Goal: Communication & Community: Ask a question

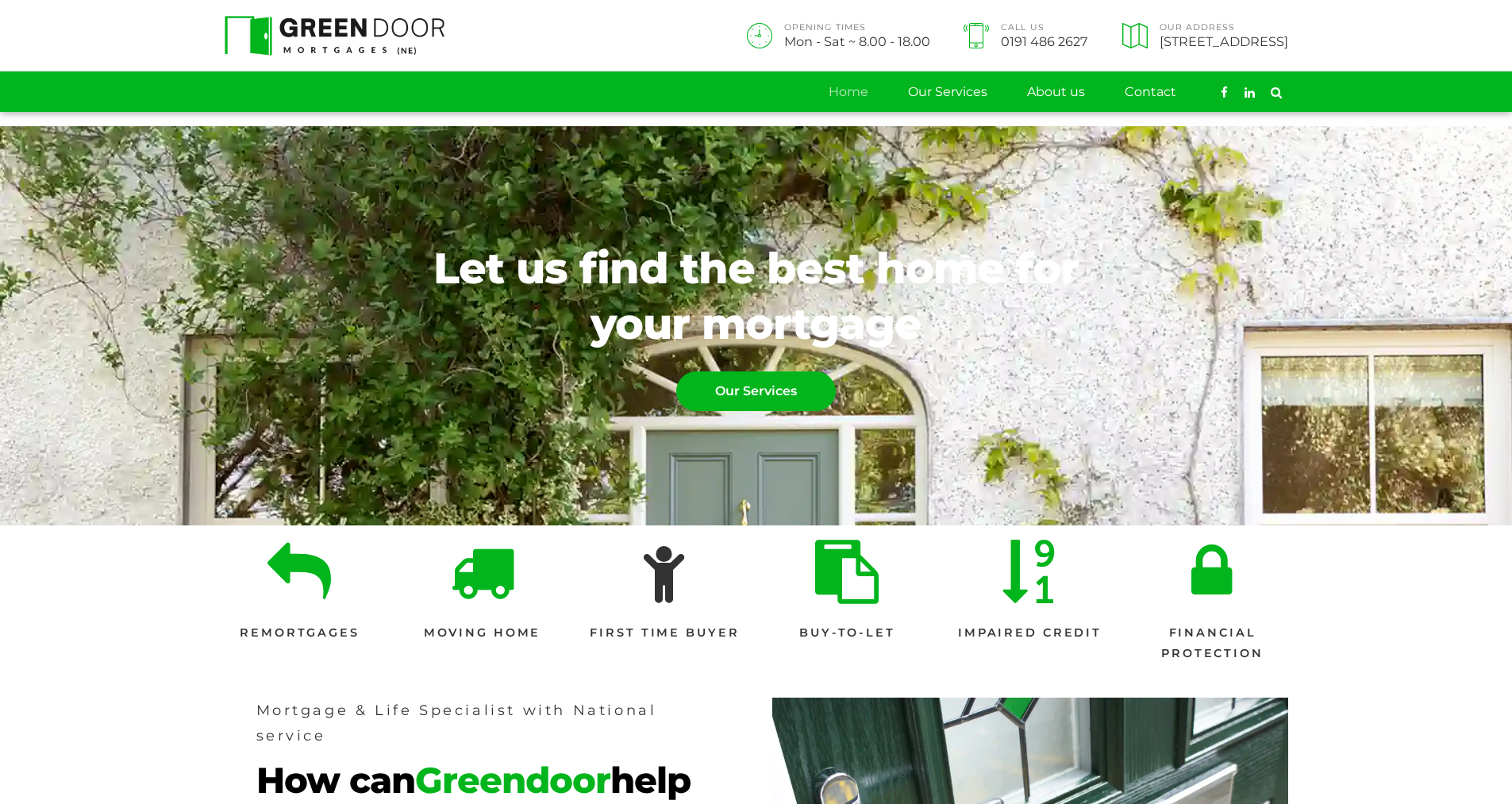
click at [675, 581] on link at bounding box center [664, 571] width 50 height 63
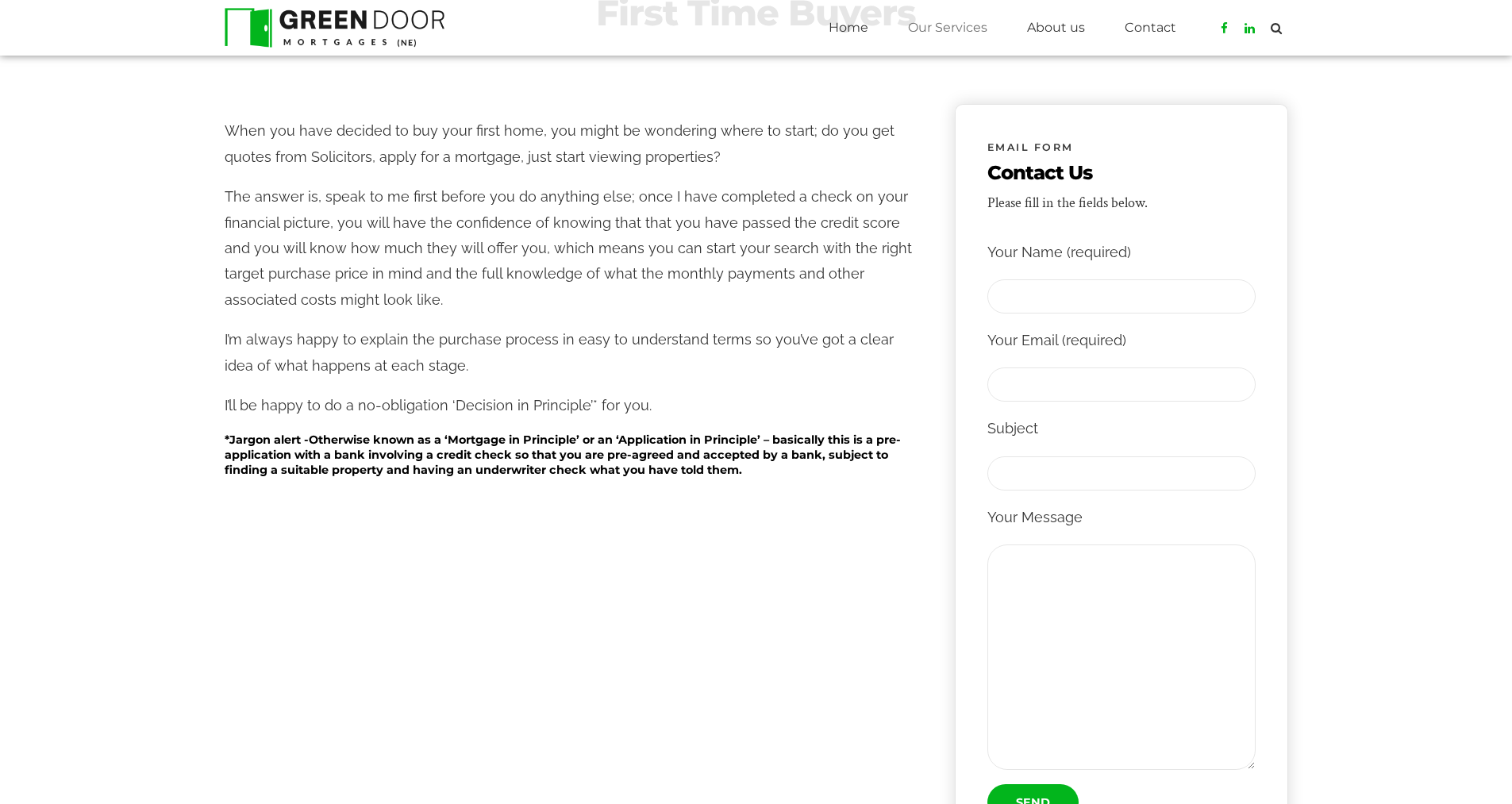
scroll to position [317, 0]
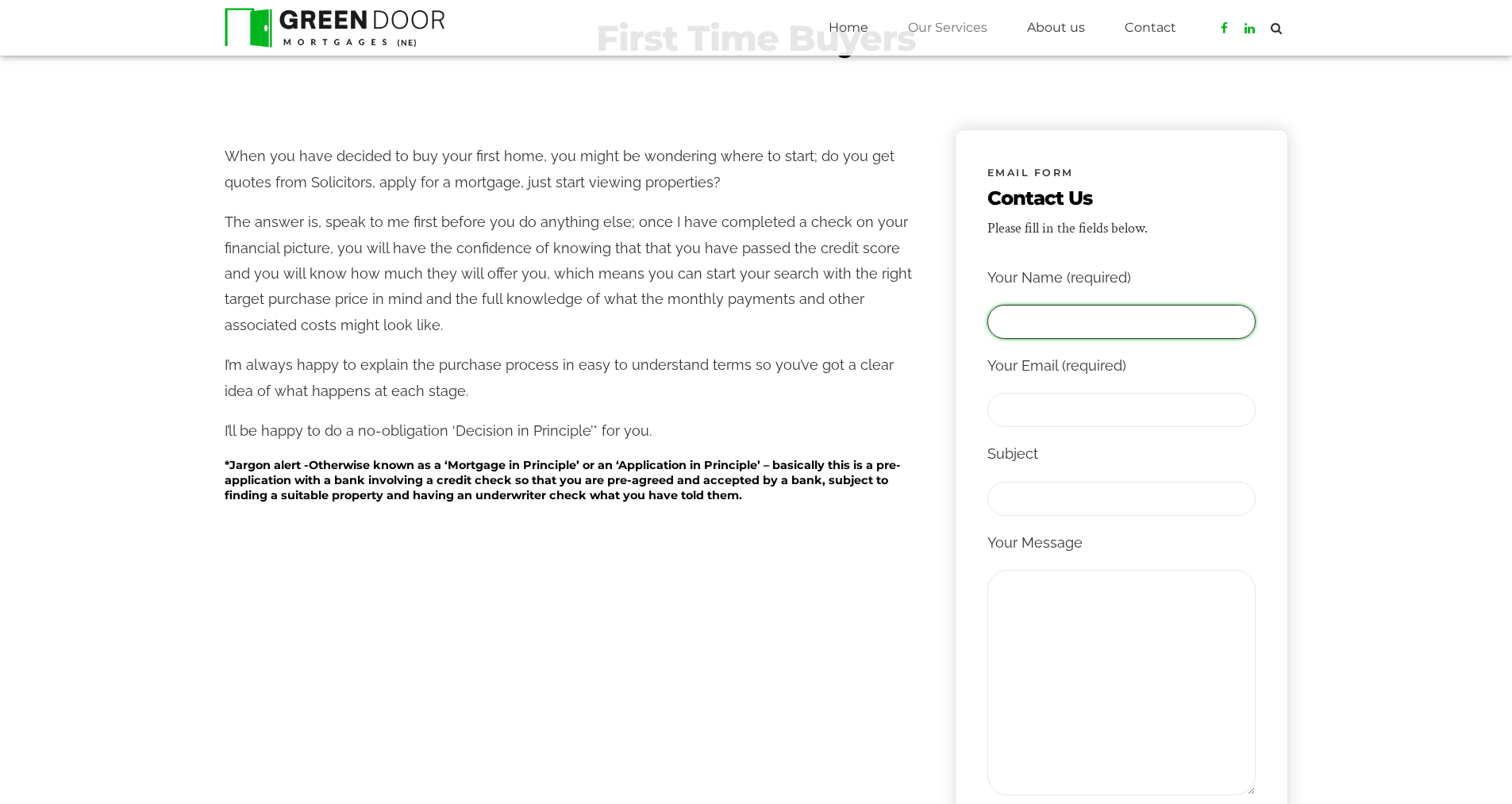
click at [1068, 321] on input "Contact form" at bounding box center [1121, 322] width 268 height 34
click at [1068, 321] on input "[PERSON_NAME]" at bounding box center [1121, 322] width 268 height 34
type input "[PERSON_NAME]"
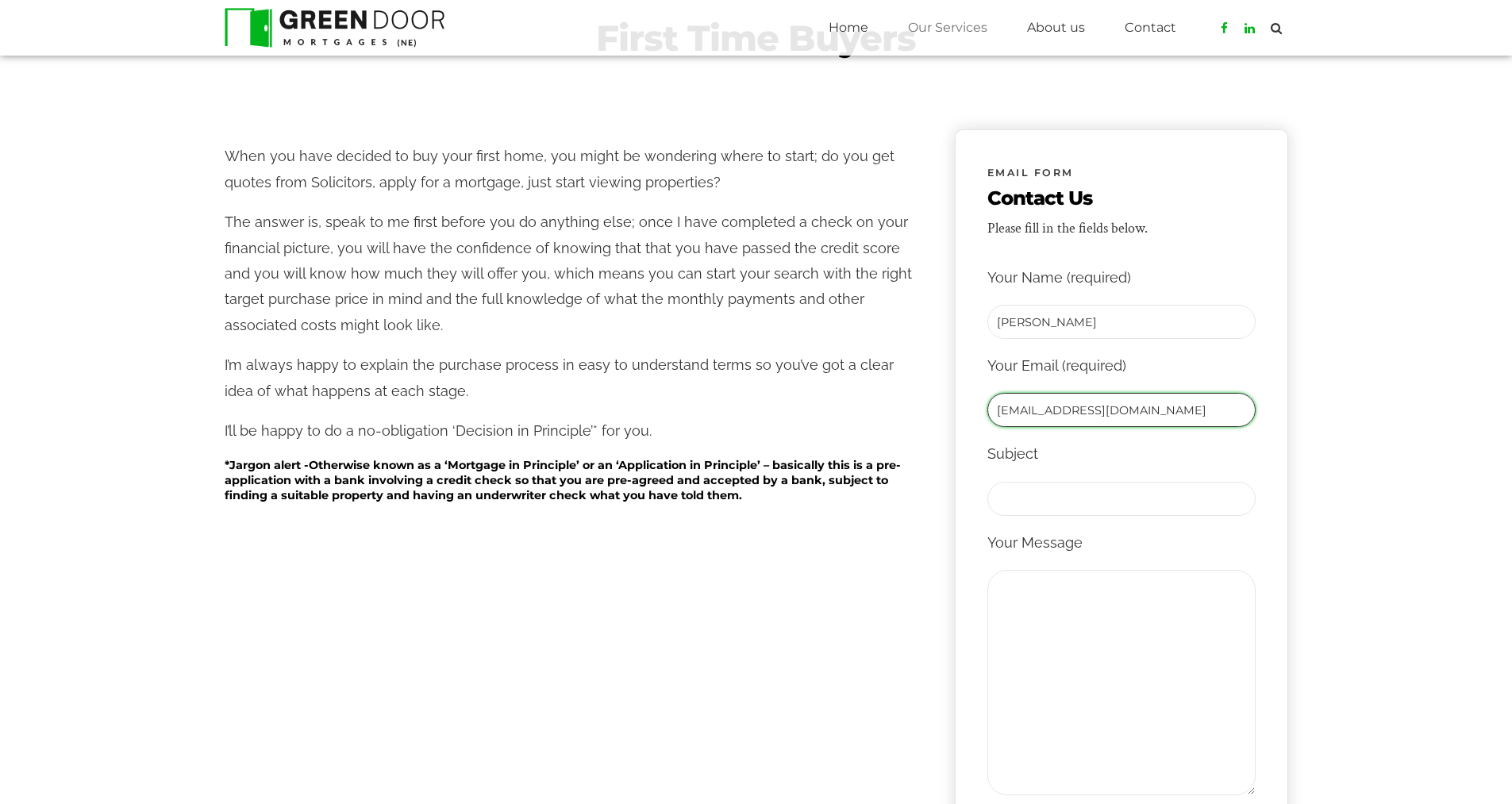
type input "[EMAIL_ADDRESS][DOMAIN_NAME]"
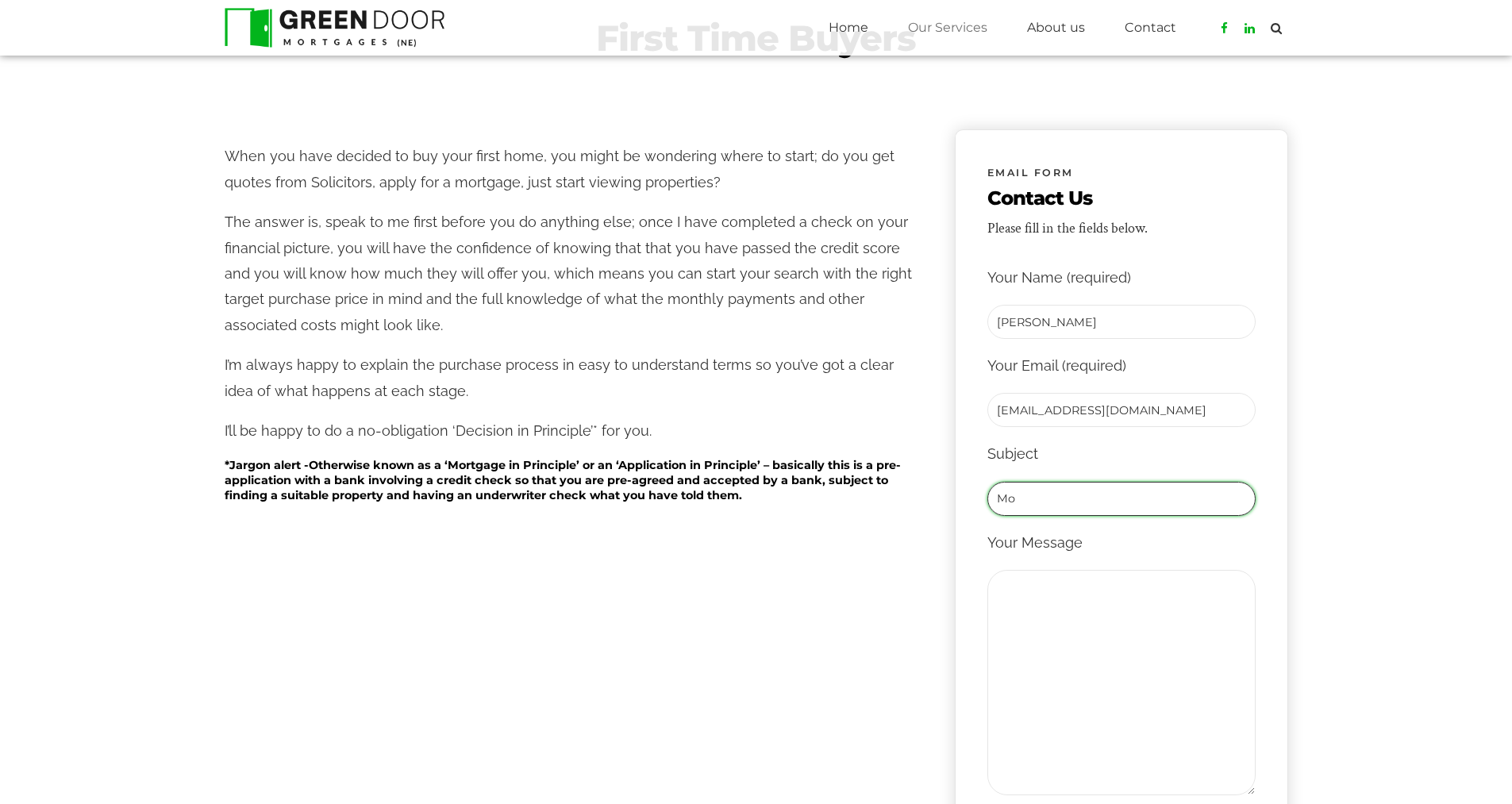
type input "M"
type input "First time buyer seeking assistance"
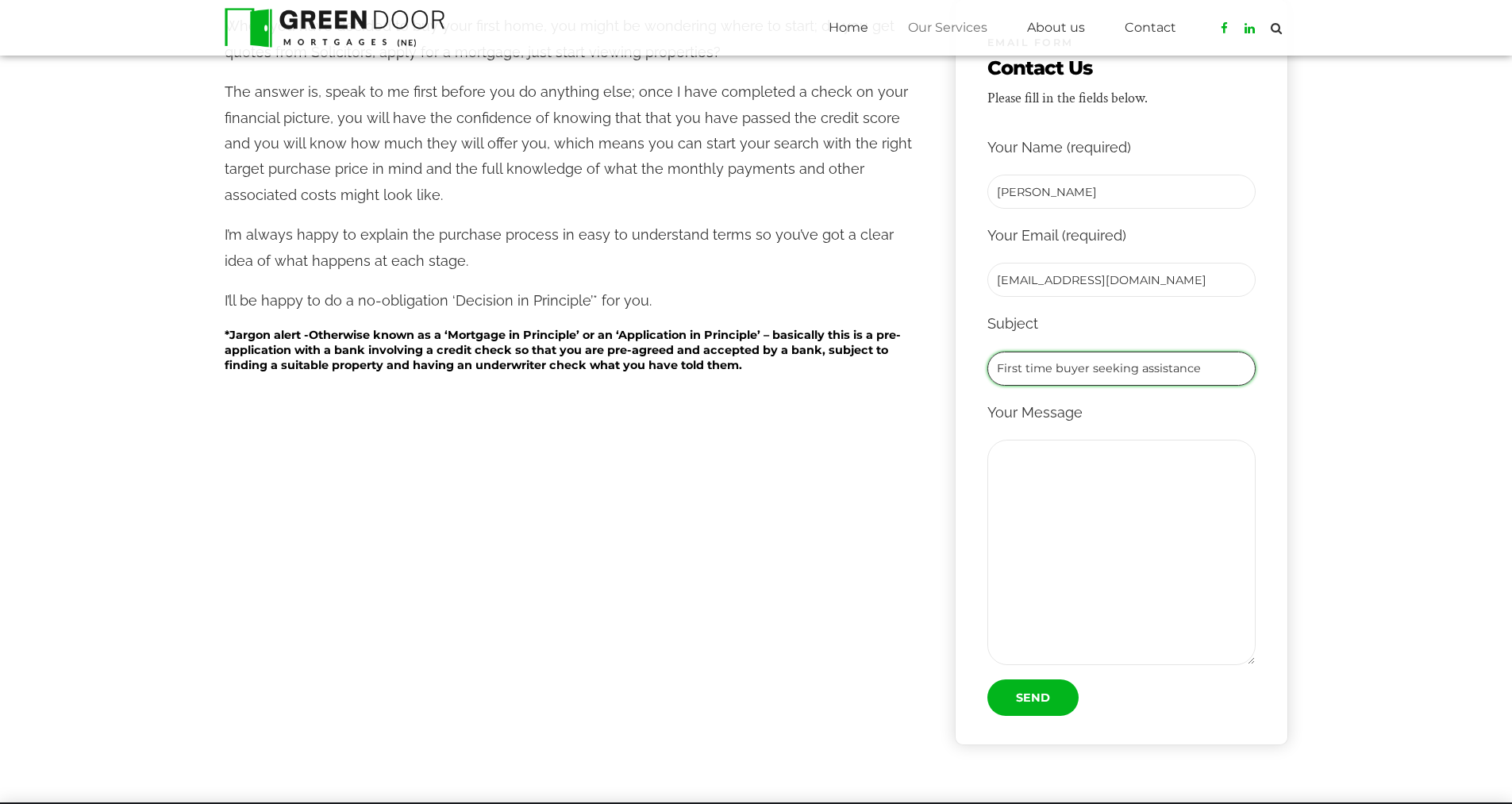
scroll to position [477, 0]
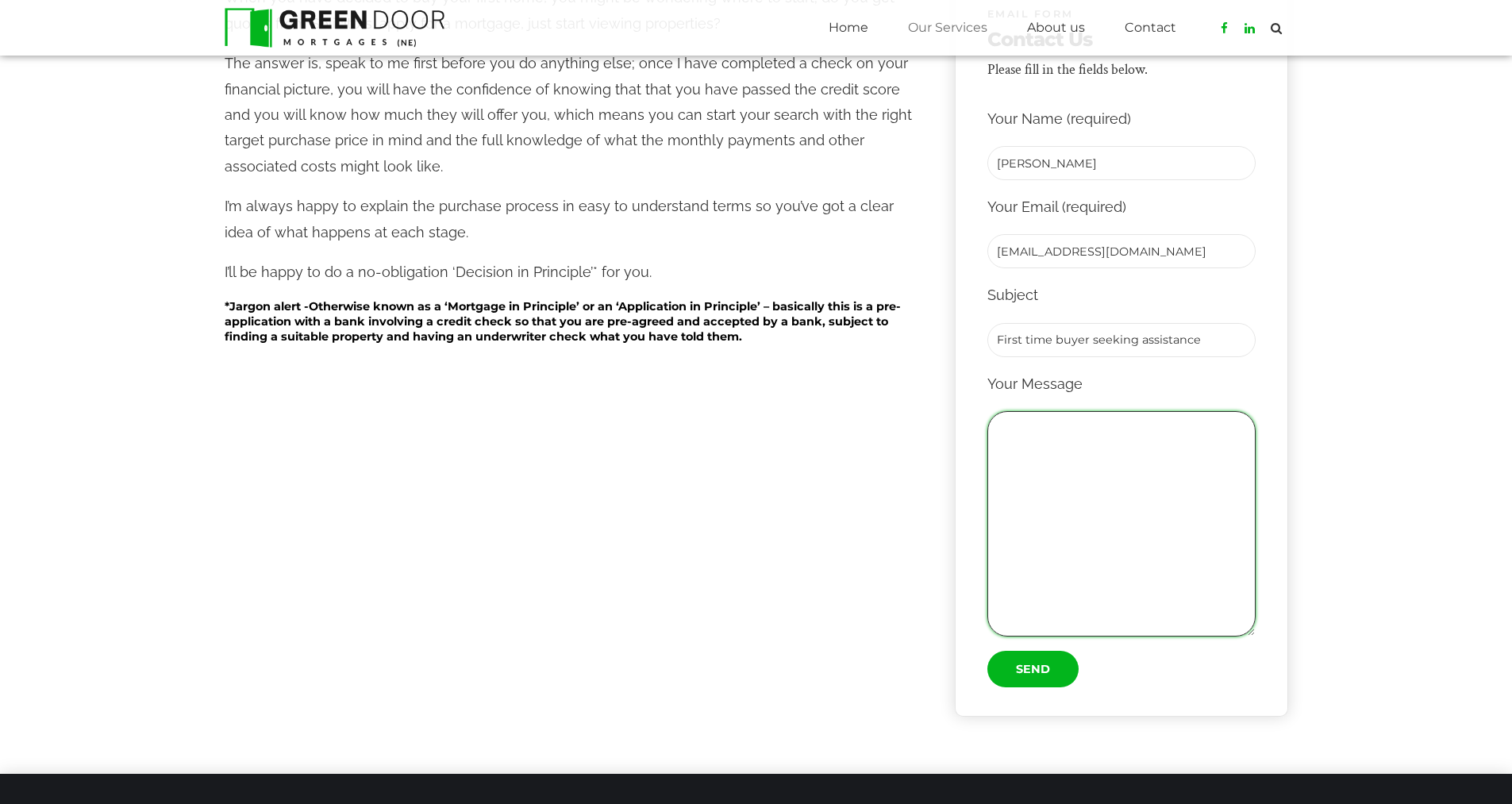
click at [1042, 437] on textarea "Contact form" at bounding box center [1121, 524] width 268 height 225
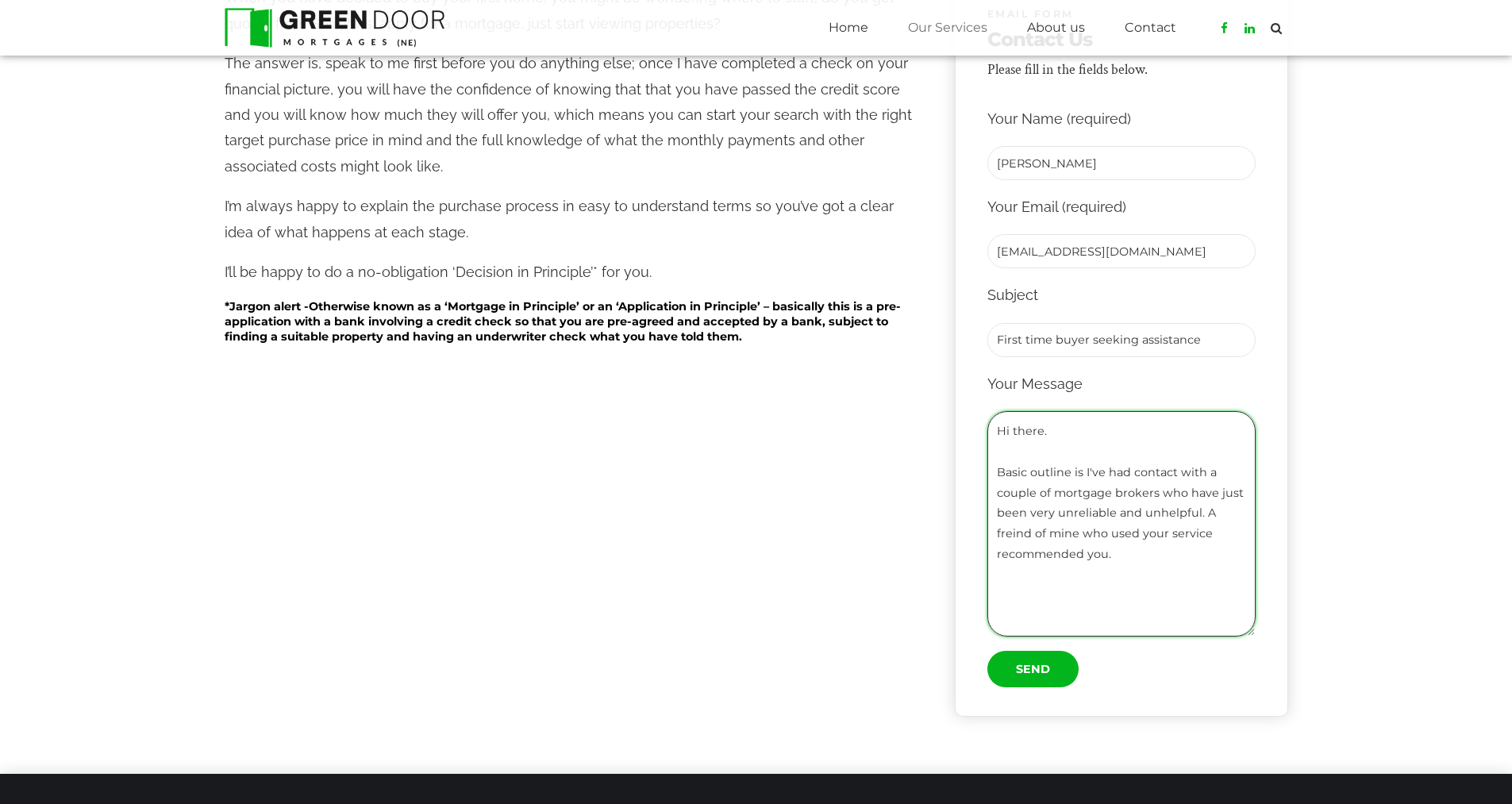
click at [1018, 538] on textarea "Hi there. Basic outline is I've had contact with a couple of mortgage brokers w…" at bounding box center [1121, 524] width 268 height 225
click at [1019, 536] on textarea "Hi there. Basic outline is I've had contact with a couple of mortgage brokers w…" at bounding box center [1121, 524] width 268 height 225
click at [1120, 553] on textarea "Hi there. Basic outline is I've had contact with a couple of mortgage brokers w…" at bounding box center [1121, 524] width 268 height 225
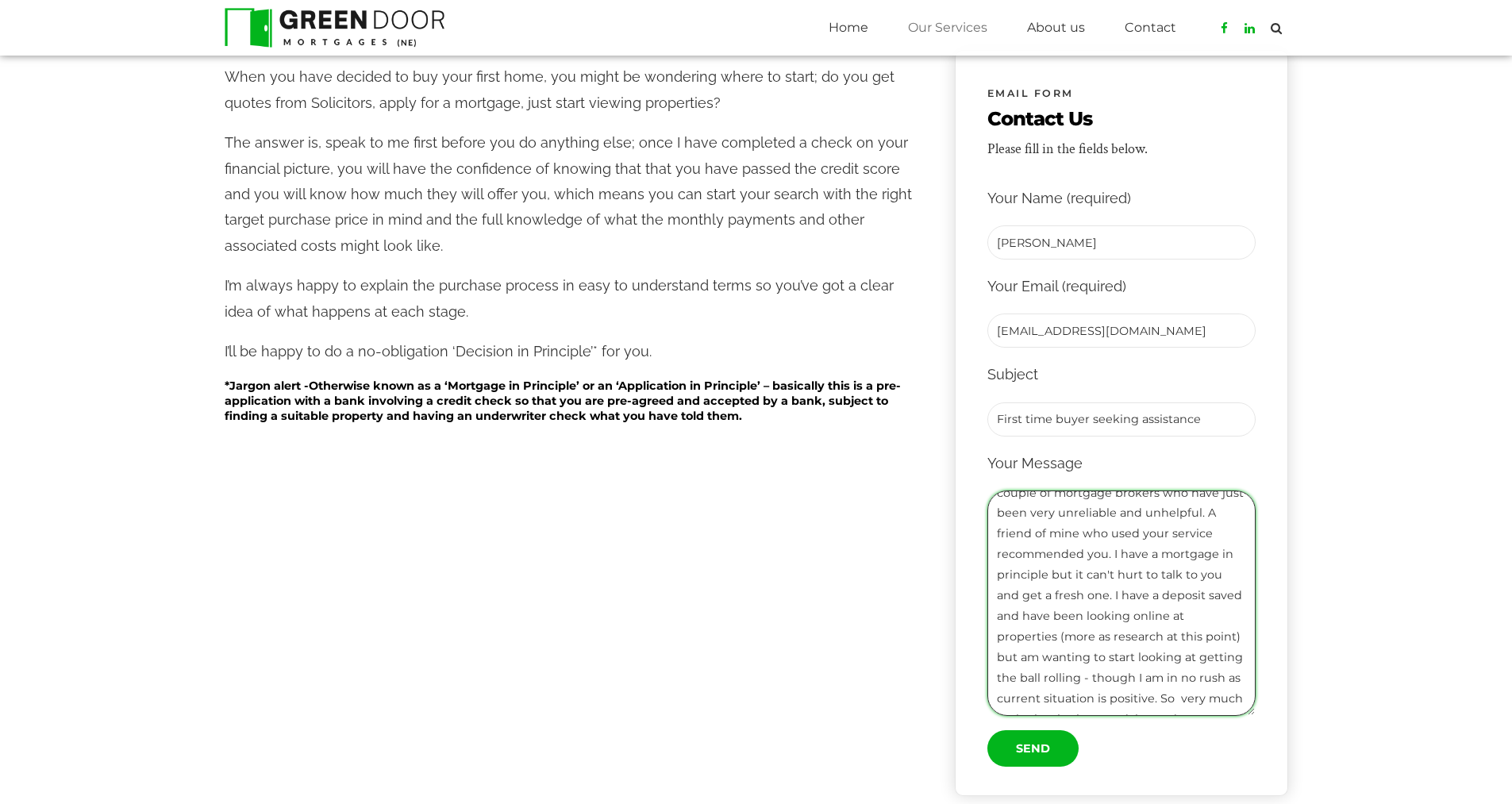
scroll to position [159, 0]
click at [1233, 621] on textarea "Hi there. Basic outline is I've had contact with a couple of mortgage brokers w…" at bounding box center [1121, 603] width 268 height 225
click at [1177, 642] on textarea "Hi there. Basic outline is I've had contact with a couple of mortgage brokers w…" at bounding box center [1121, 603] width 268 height 225
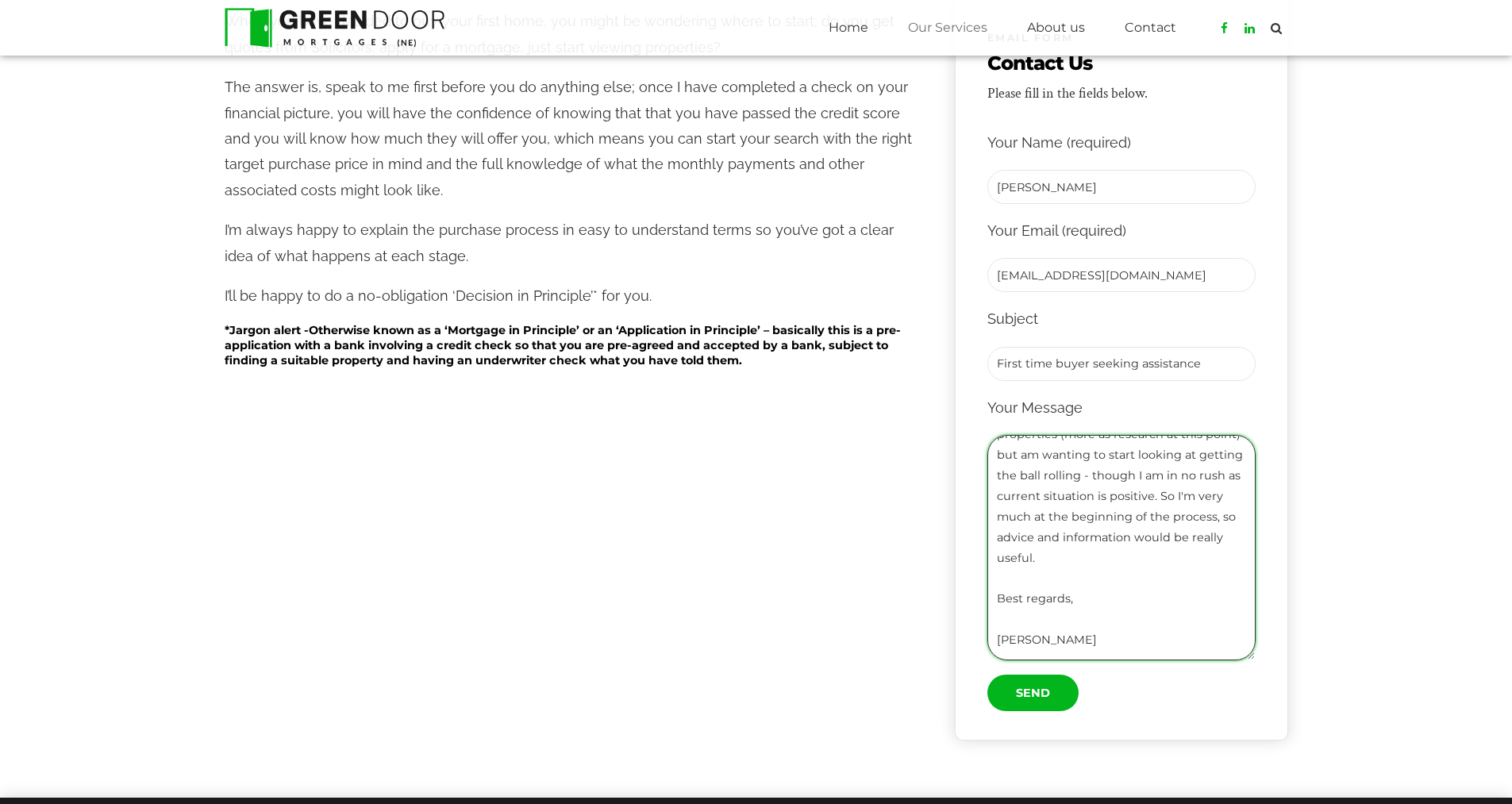
scroll to position [477, 0]
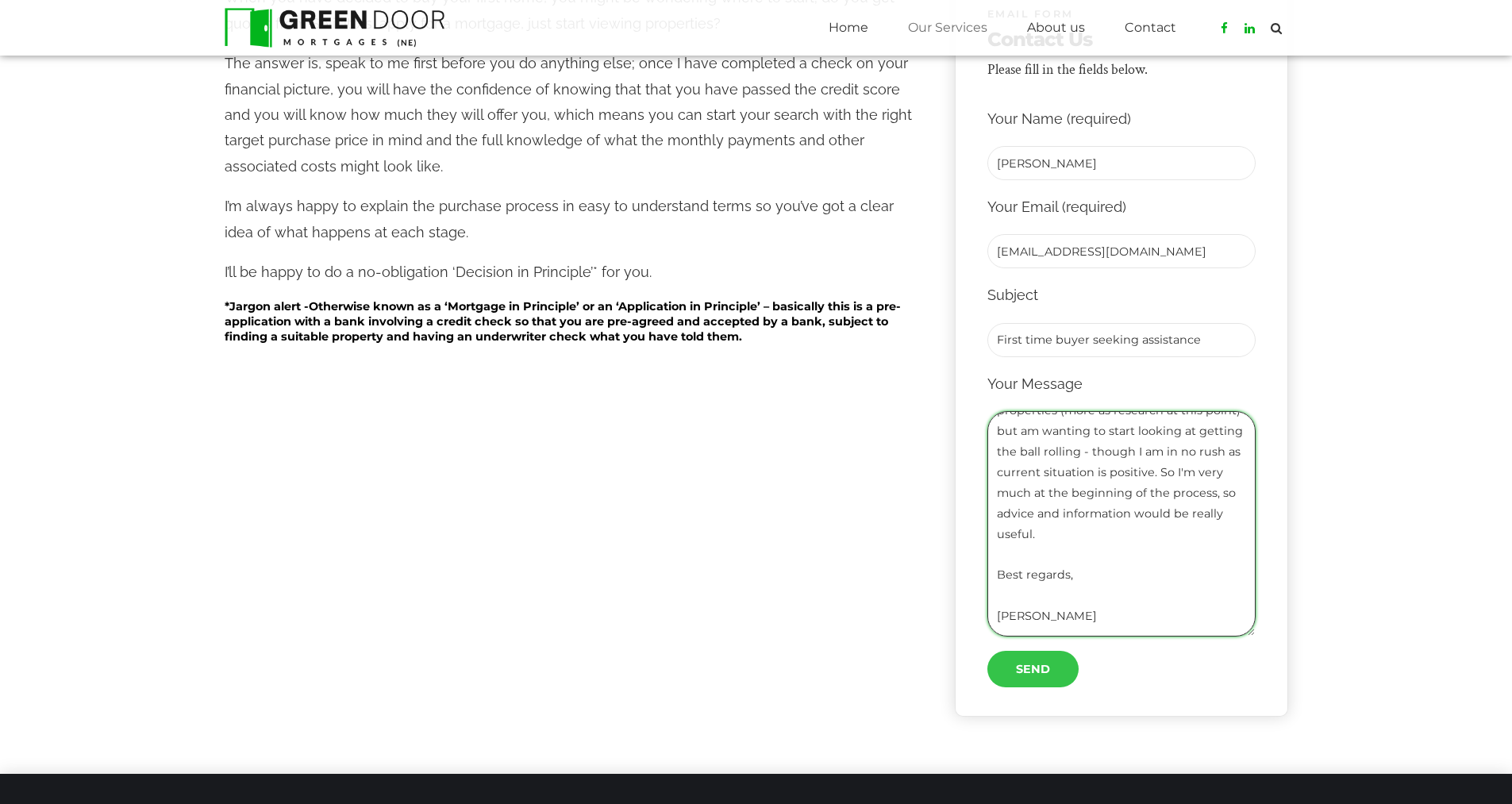
type textarea "Hi there. Basic outline is I've had contact with a couple of mortgage brokers w…"
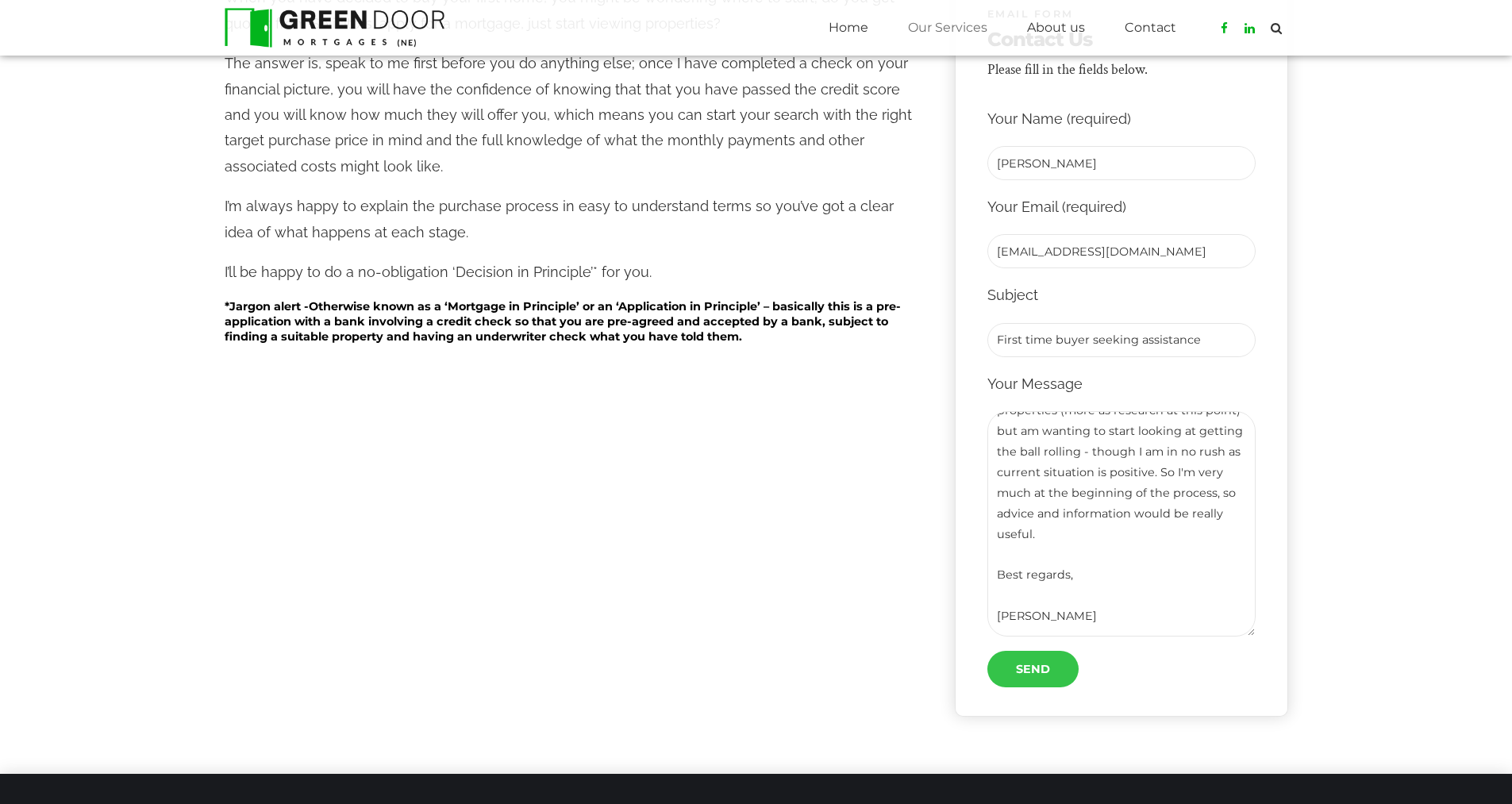
click at [1021, 669] on input "Send" at bounding box center [1033, 669] width 92 height 36
